Goal: Task Accomplishment & Management: Manage account settings

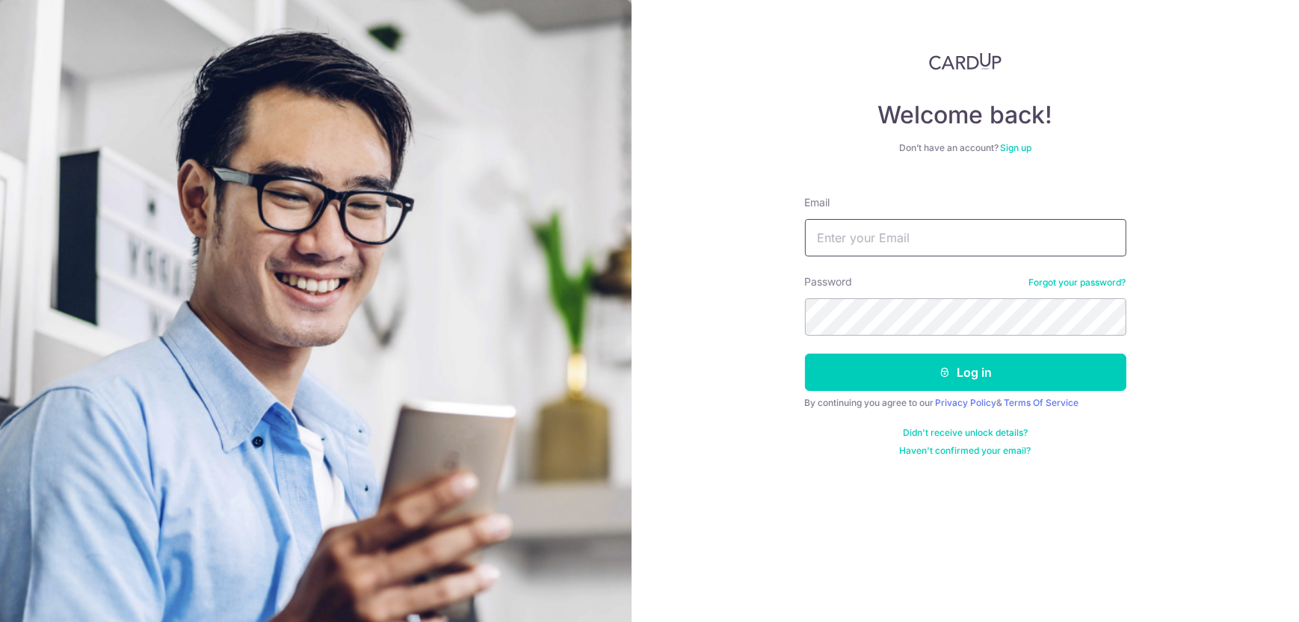
type input "[EMAIL_ADDRESS][DOMAIN_NAME]"
click at [732, 333] on div "Welcome back! Don’t have an account? Sign up Email amandaong.1110@gmail.com Pas…" at bounding box center [965, 311] width 667 height 622
click at [606, 306] on section "Welcome back! Don’t have an account? Sign up Email amandaong.1110@gmail.com Pas…" at bounding box center [649, 311] width 1299 height 622
click at [805, 354] on button "Log in" at bounding box center [965, 372] width 321 height 37
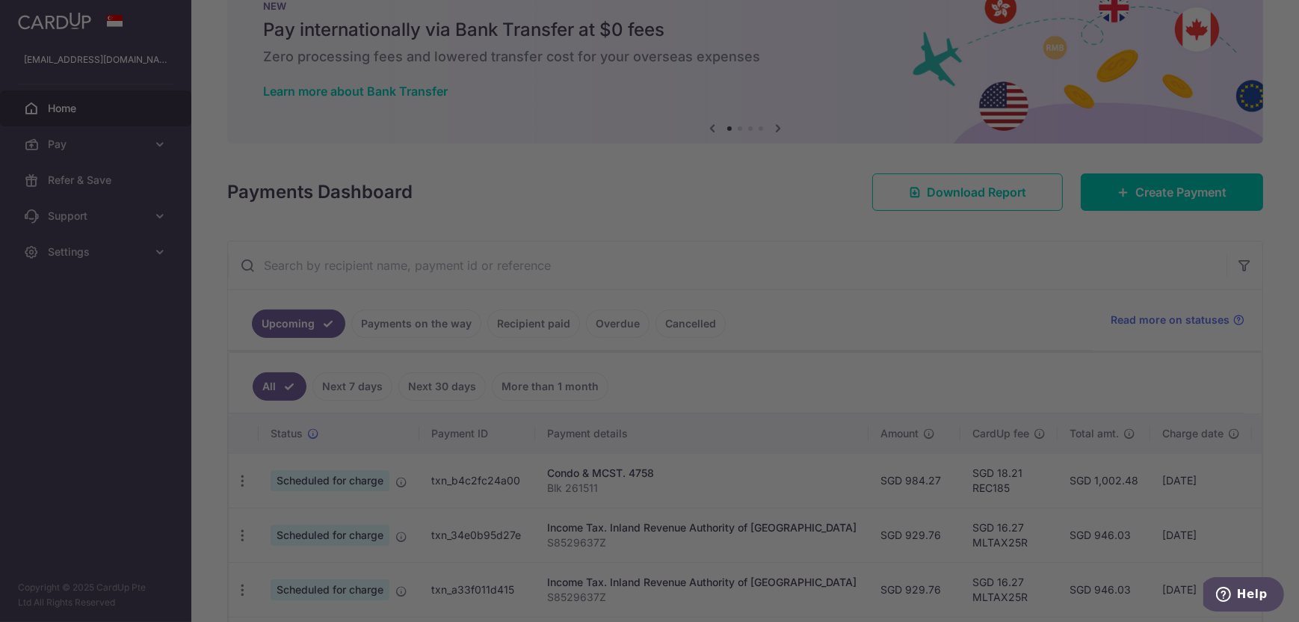
scroll to position [75, 0]
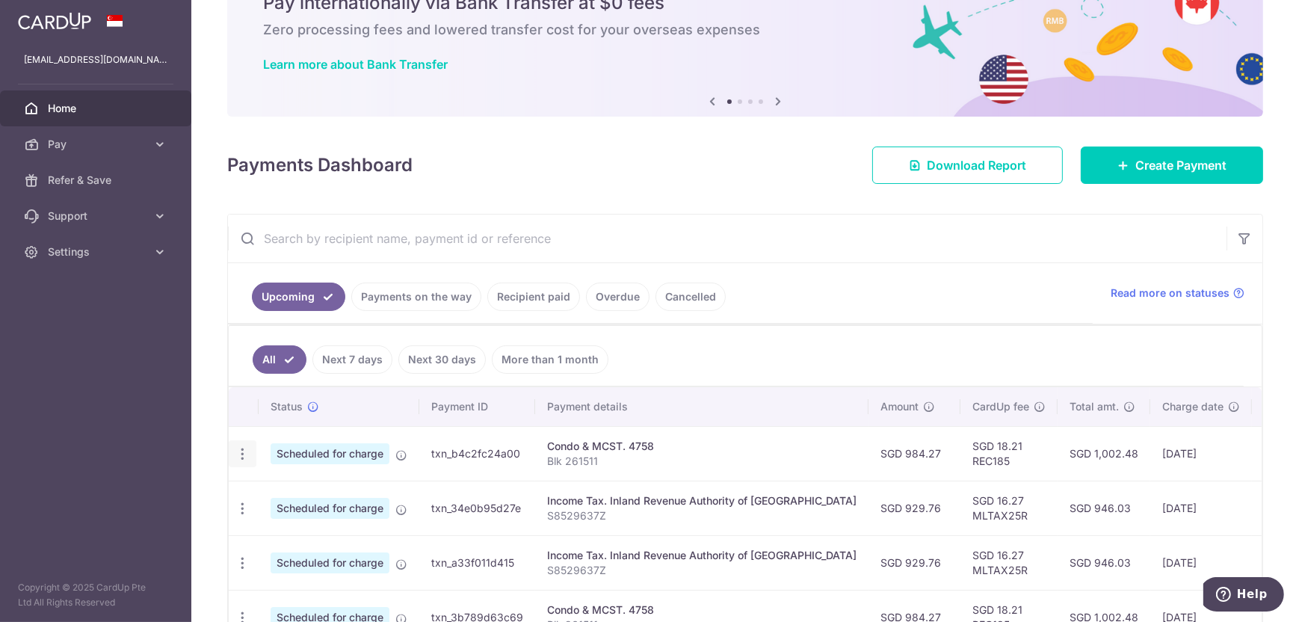
click at [238, 453] on icon "button" at bounding box center [243, 454] width 16 height 16
click at [297, 498] on span "Update payment" at bounding box center [322, 495] width 102 height 18
radio input "true"
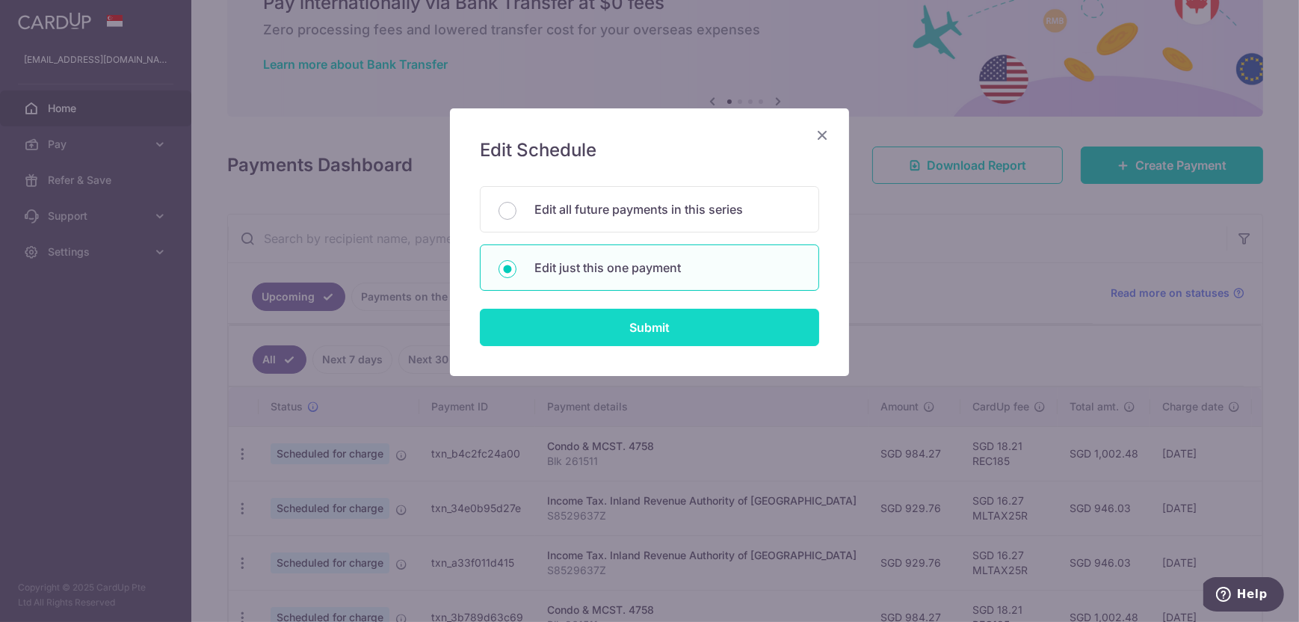
click at [573, 319] on input "Submit" at bounding box center [649, 327] width 339 height 37
radio input "true"
type input "984.27"
type input "19/09/2025"
type input "Blk 261511"
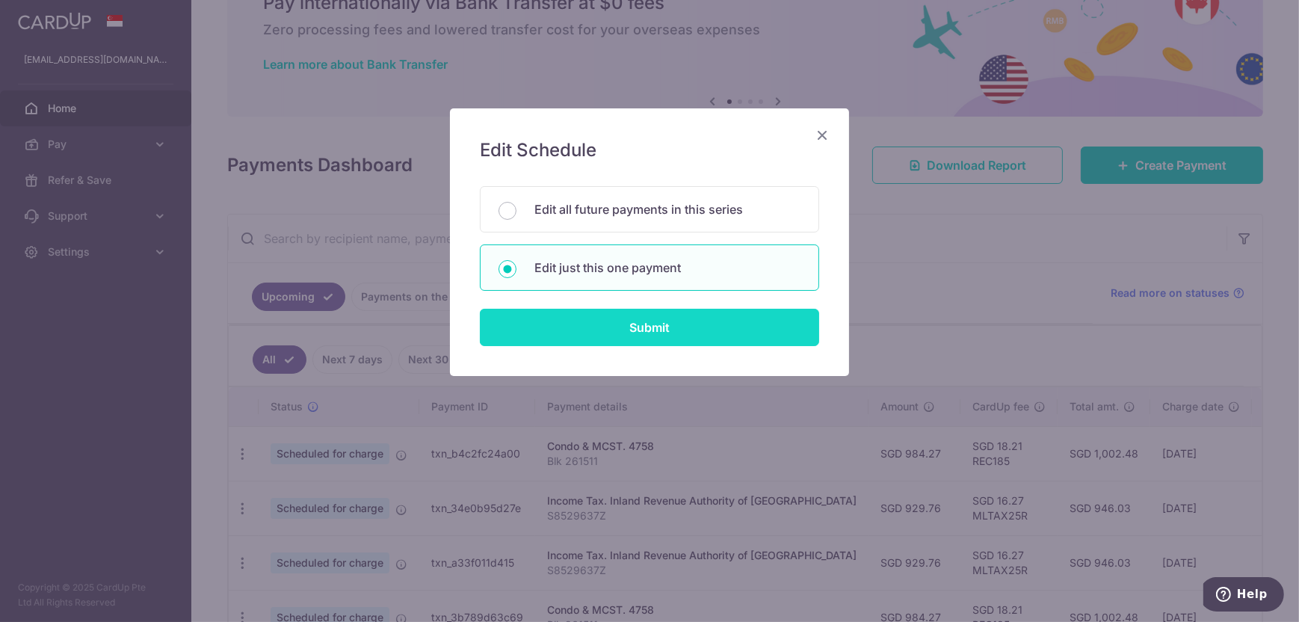
type input "REC185"
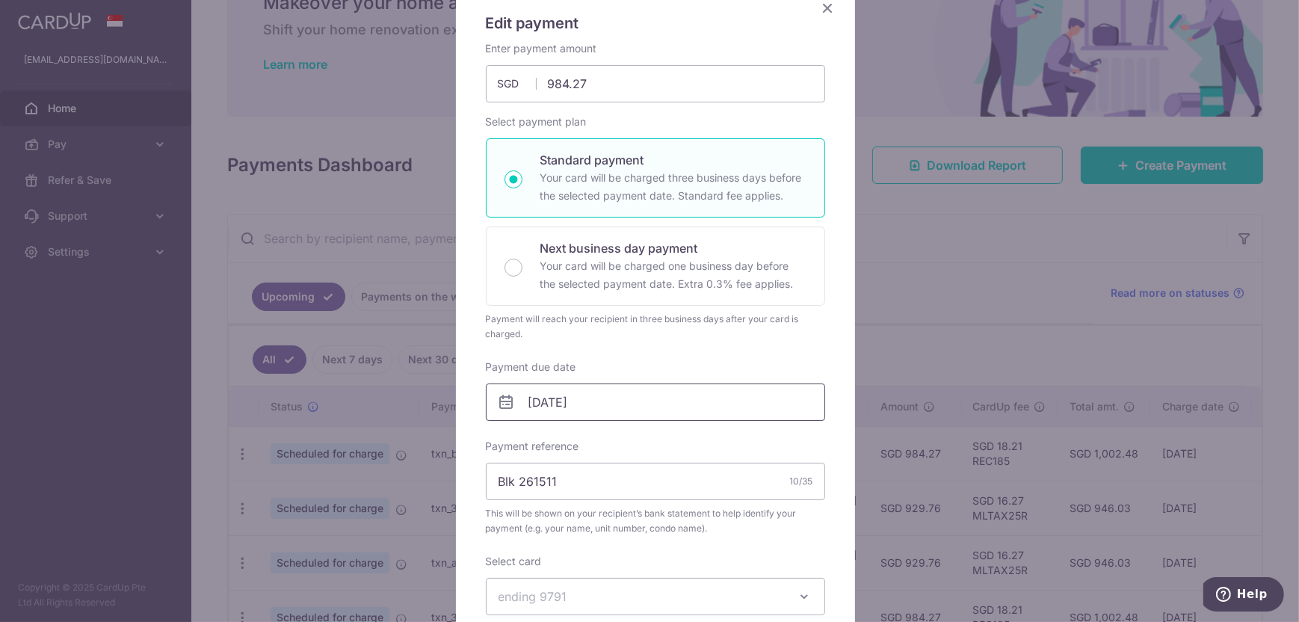
scroll to position [149, 0]
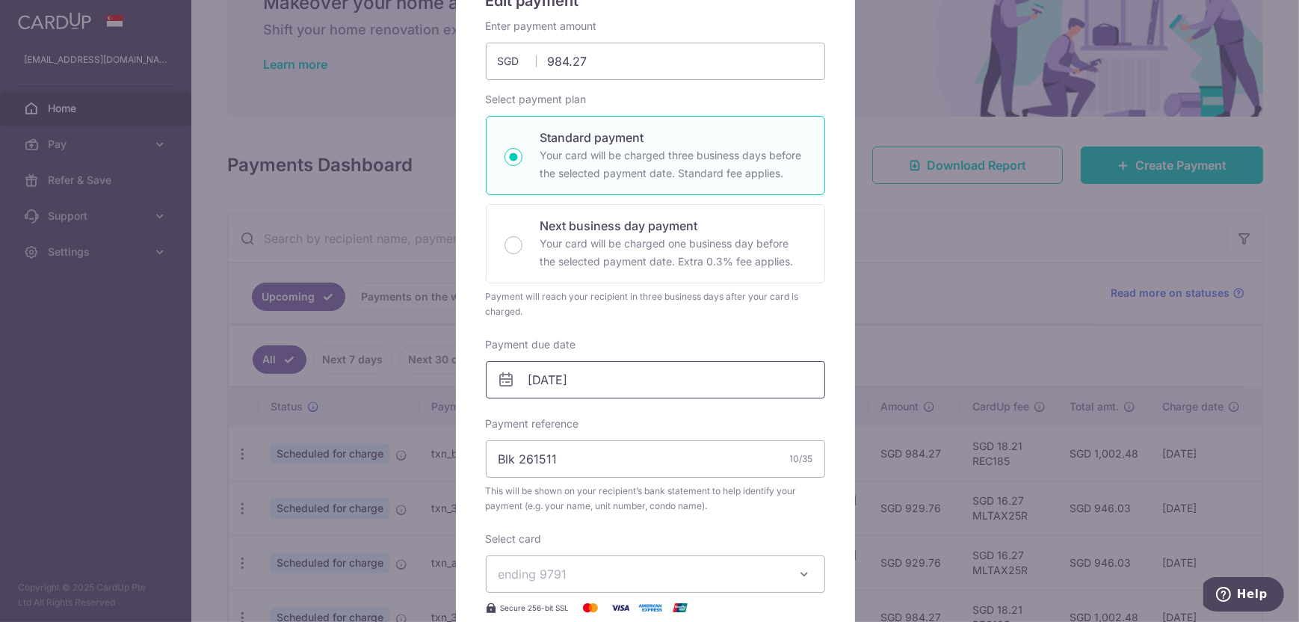
click at [558, 381] on input "19/09/2025" at bounding box center [655, 379] width 339 height 37
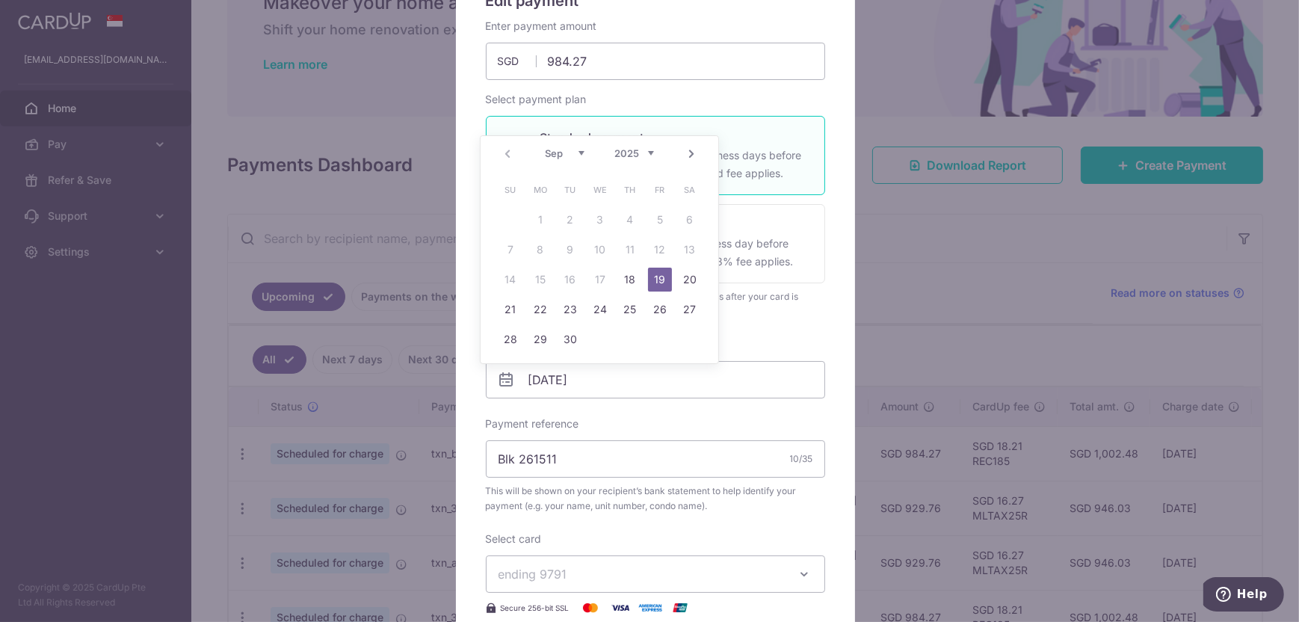
click at [579, 152] on select "Sep Oct Nov Dec" at bounding box center [565, 153] width 40 height 12
drag, startPoint x: 633, startPoint y: 272, endPoint x: 513, endPoint y: 305, distance: 124.0
click at [513, 305] on tbody "1 2 3 4 5 6 7 8 9 10 11 12 13 14 15 16 17 18 19 20 21 22 23 24 25 26 27 28 29 3…" at bounding box center [600, 279] width 209 height 149
click at [512, 306] on link "19" at bounding box center [511, 309] width 24 height 24
type input "[DATE]"
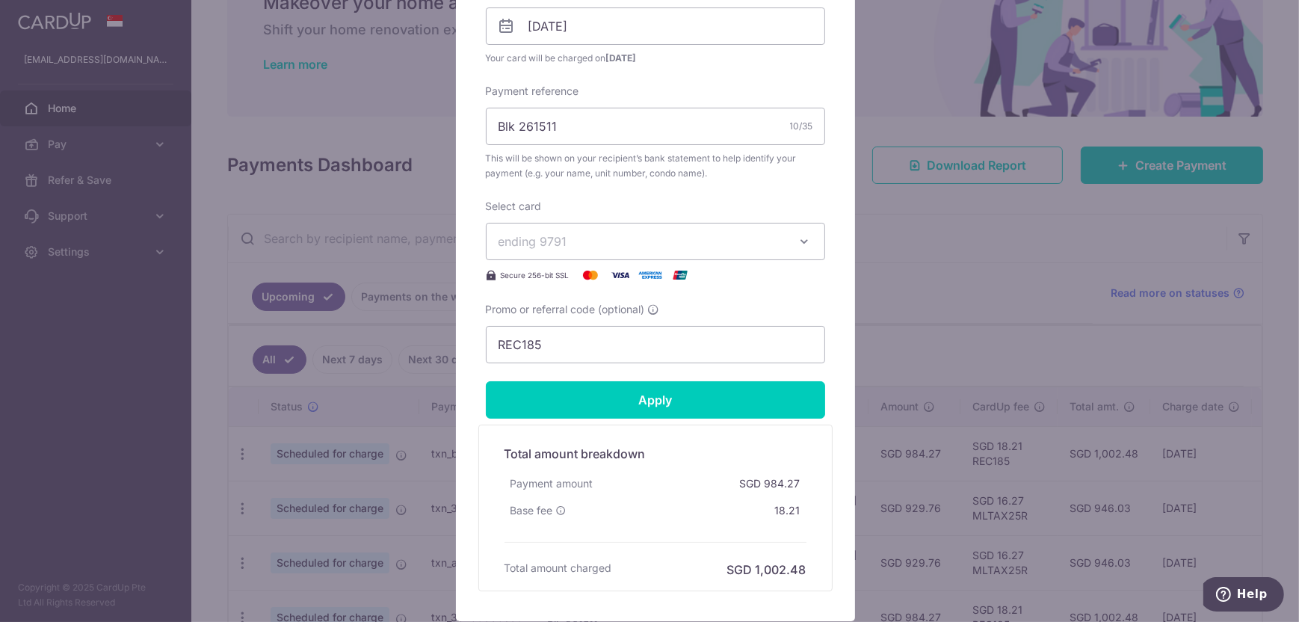
scroll to position [523, 0]
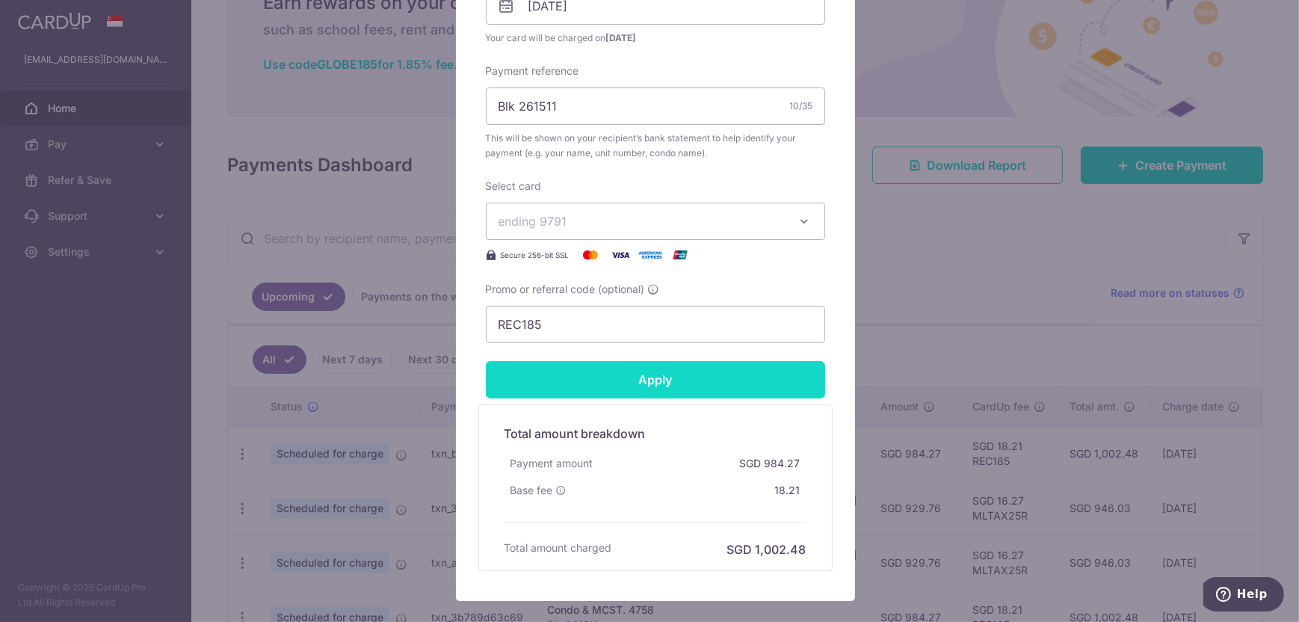
click at [573, 386] on input "Apply" at bounding box center [655, 379] width 339 height 37
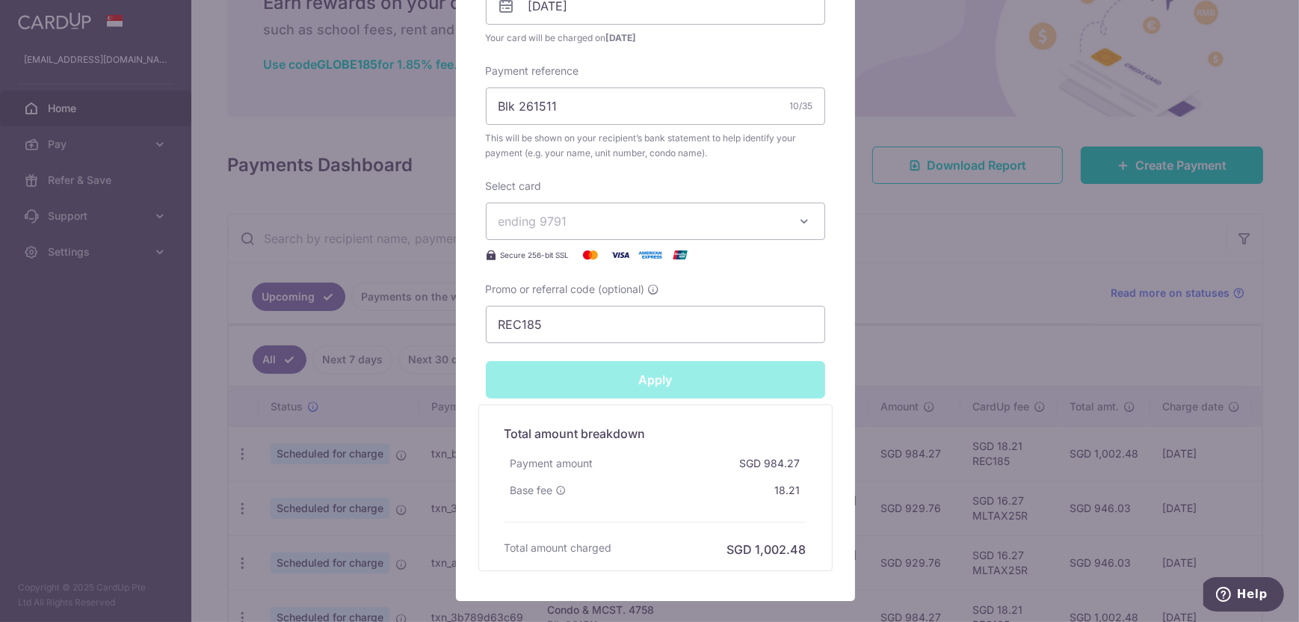
type input "Successfully Applied"
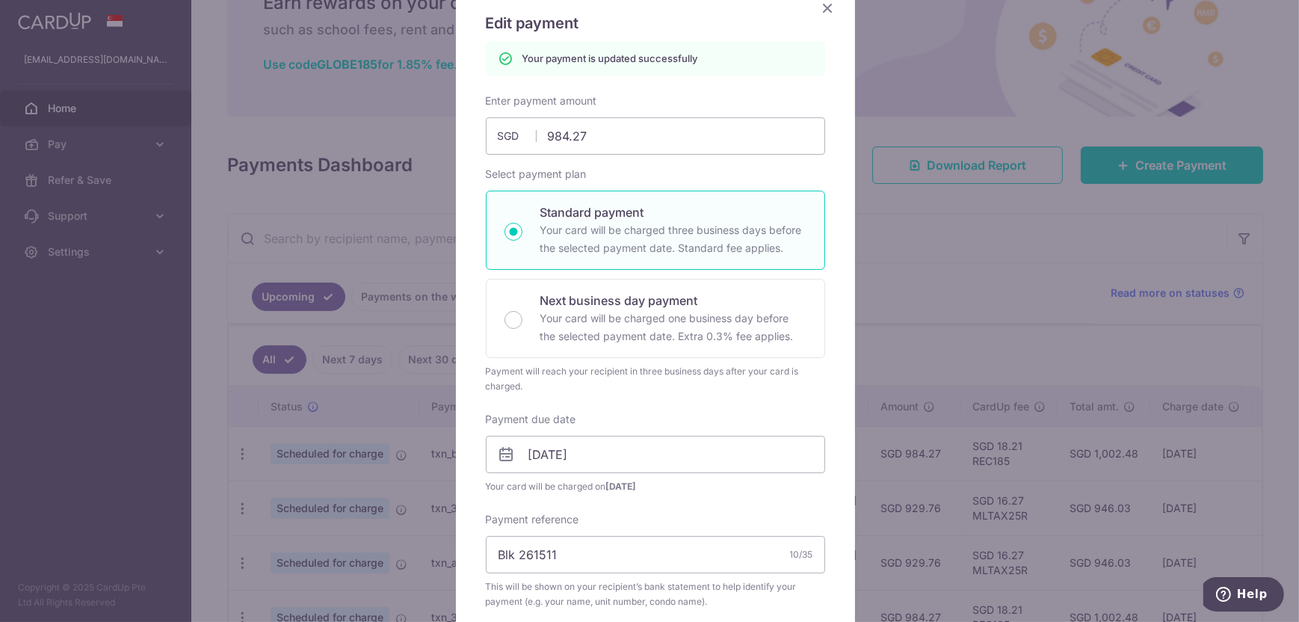
click at [819, 10] on icon "Close" at bounding box center [828, 8] width 18 height 19
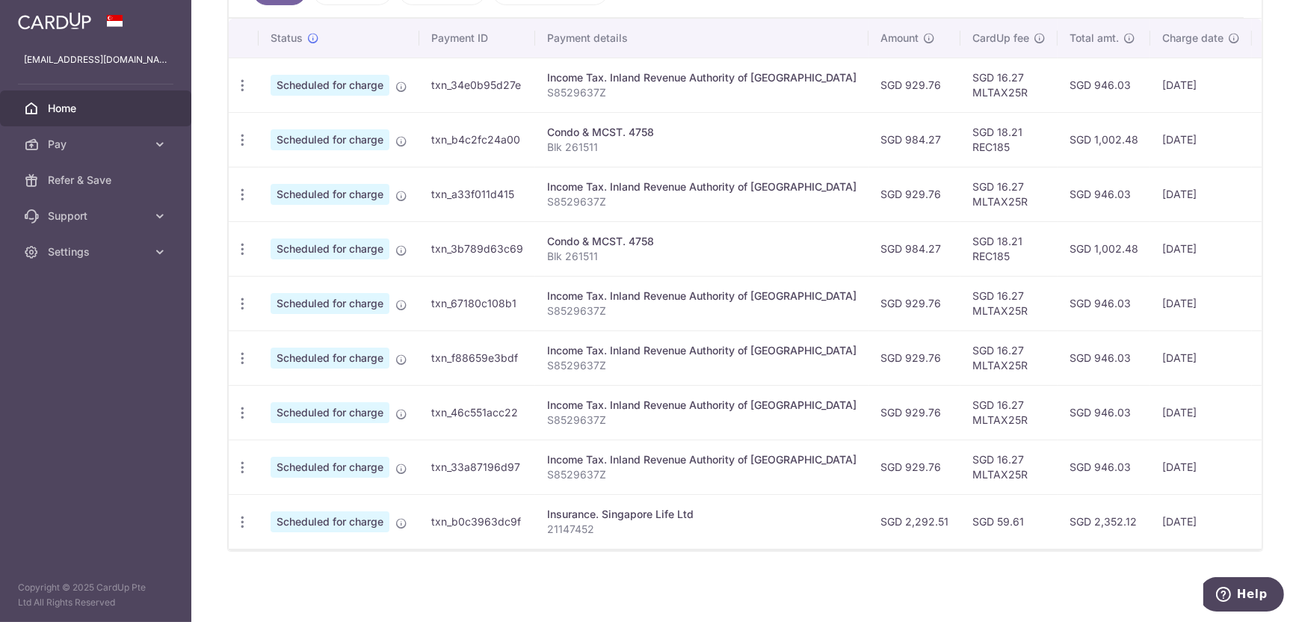
scroll to position [448, 0]
